Goal: Task Accomplishment & Management: Use online tool/utility

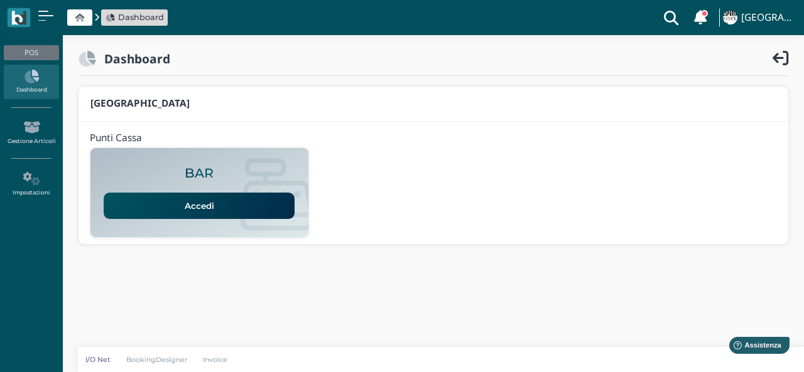
click at [168, 200] on link "Accedi" at bounding box center [199, 206] width 191 height 26
click at [156, 213] on link "Accedi" at bounding box center [199, 206] width 191 height 26
